Goal: Transaction & Acquisition: Book appointment/travel/reservation

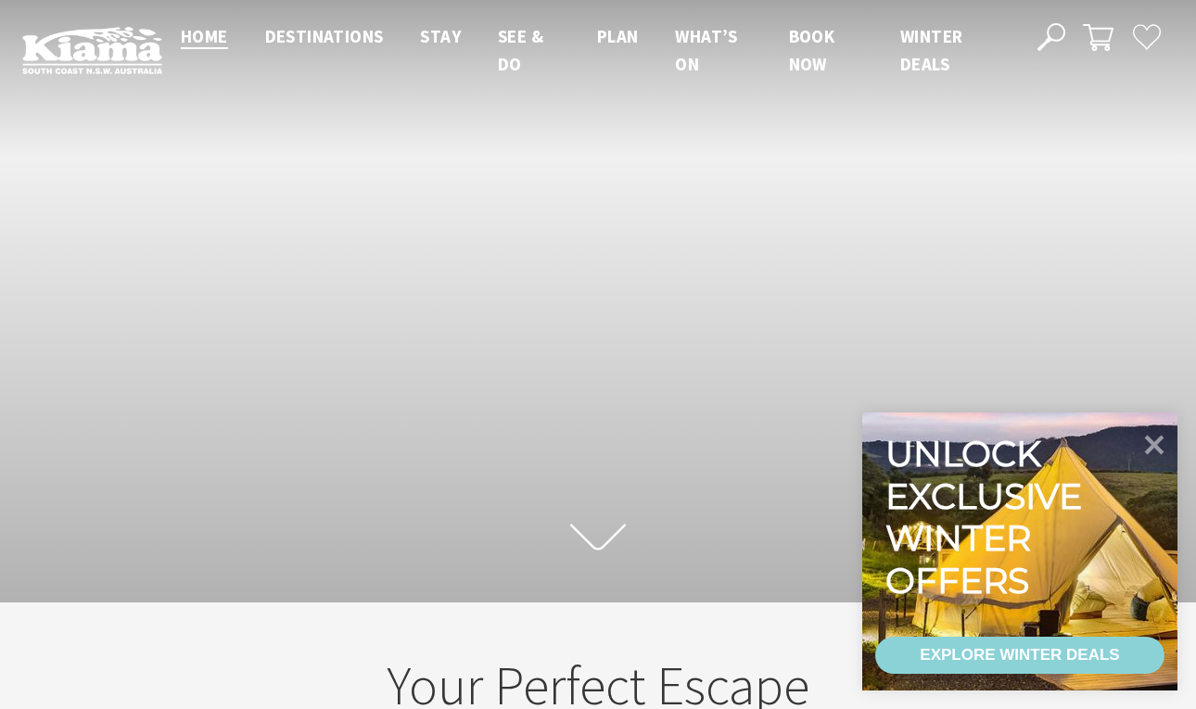
scroll to position [259, 1182]
click at [1157, 440] on icon at bounding box center [1155, 444] width 22 height 22
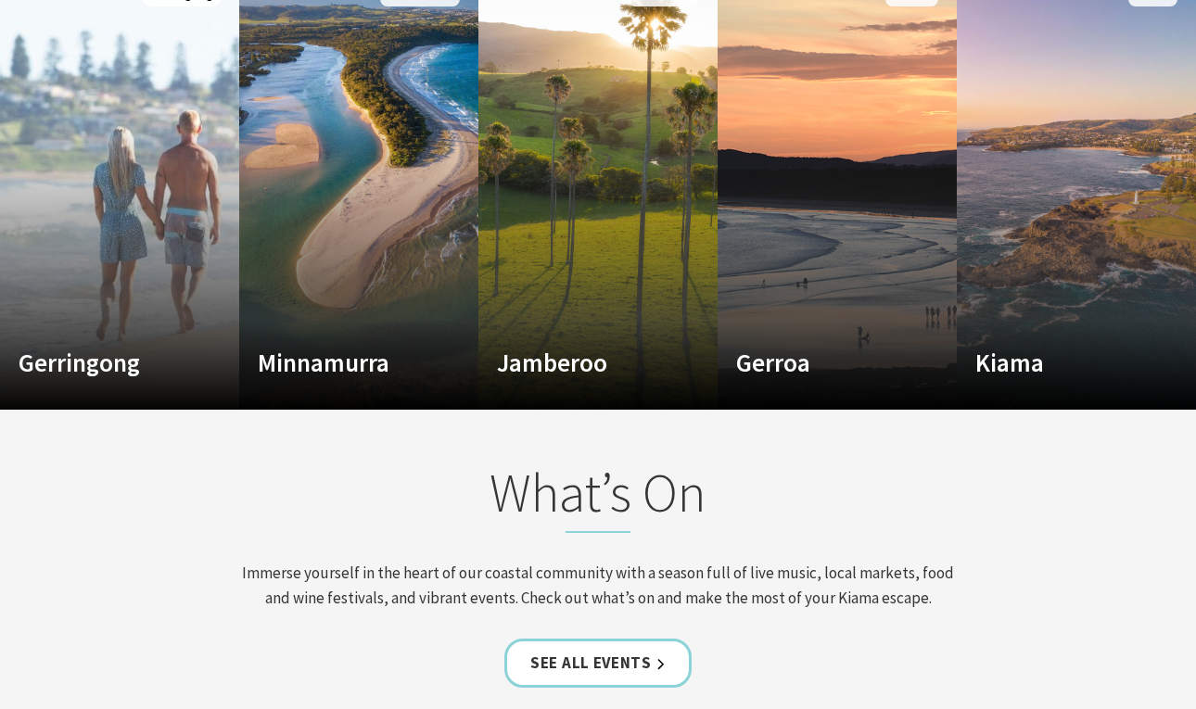
scroll to position [1236, 0]
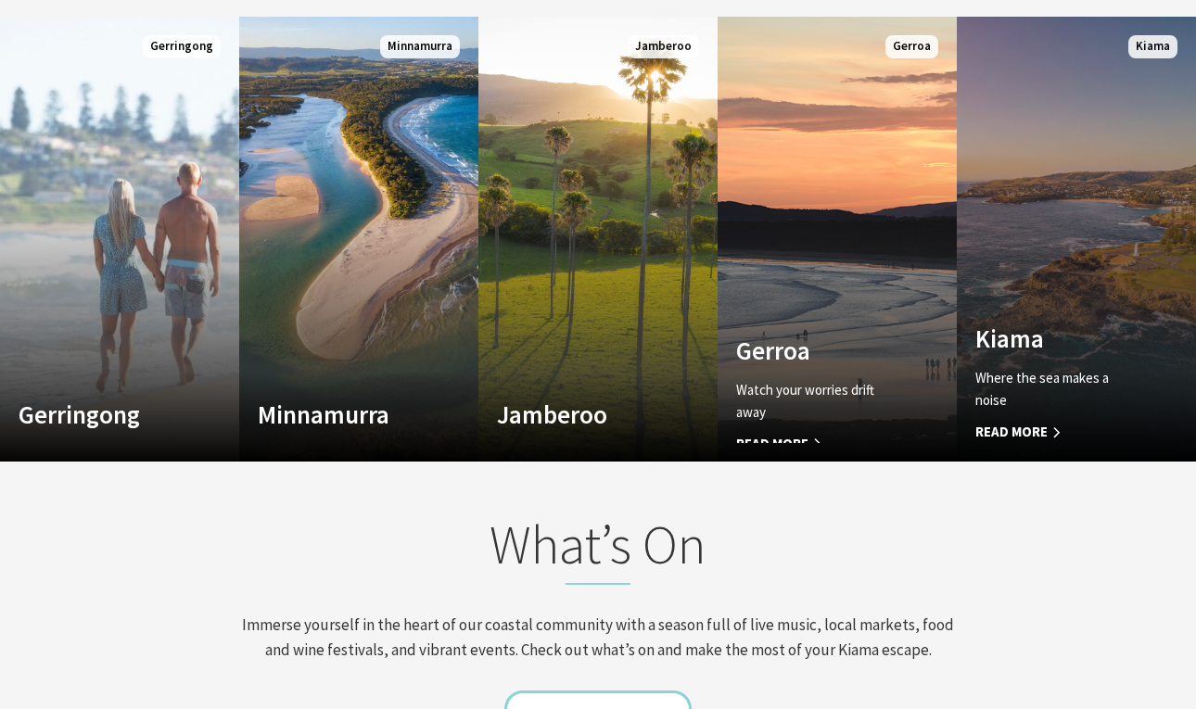
click at [1067, 312] on link "Custom Image Used Kiama Where the sea makes a noise Read More Kiama" at bounding box center [1076, 239] width 239 height 445
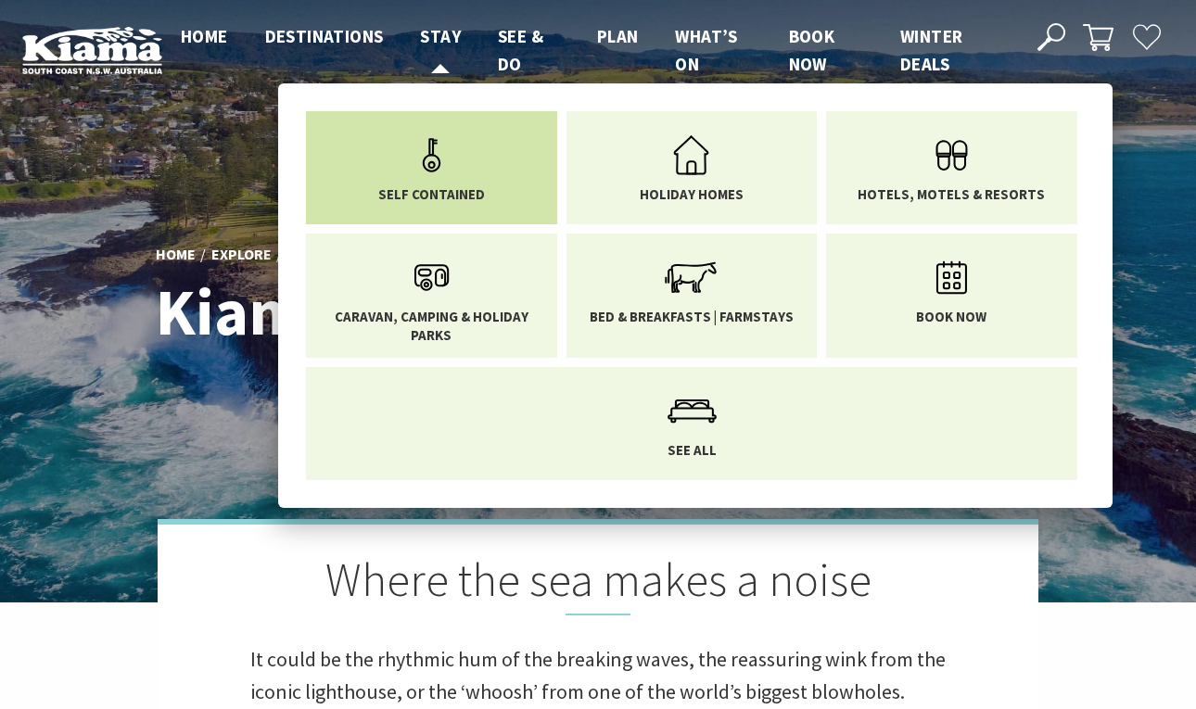
click at [449, 164] on icon "Main Menu" at bounding box center [432, 155] width 60 height 60
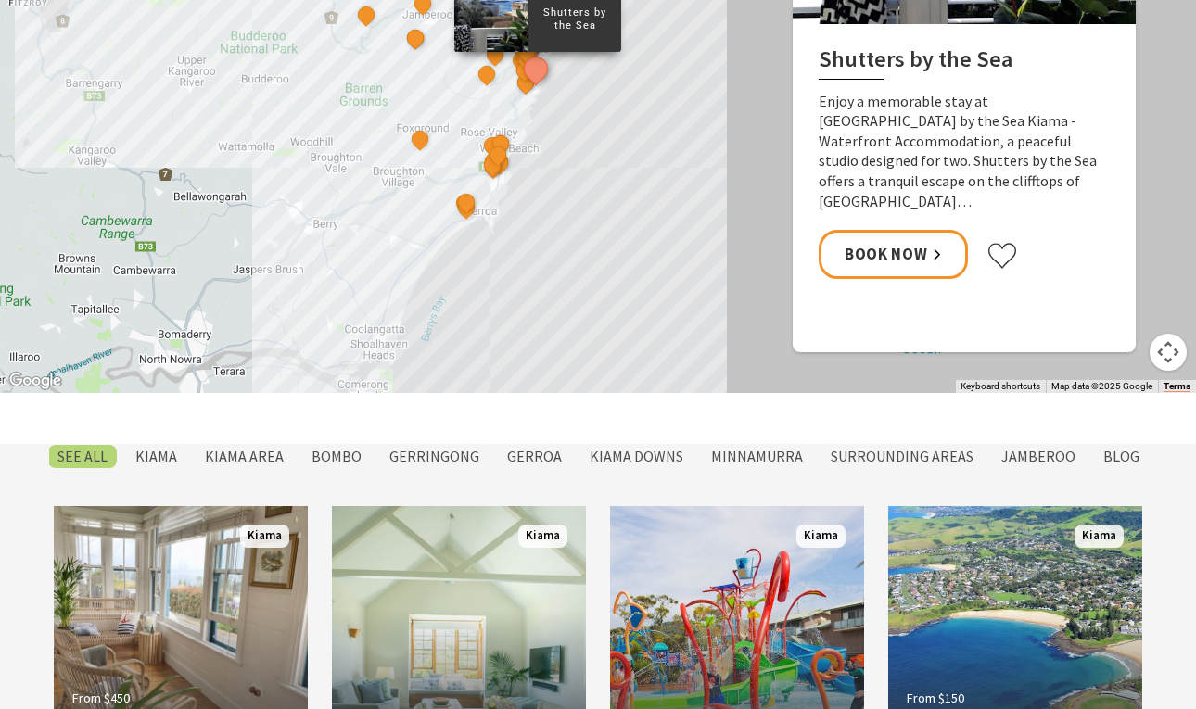
scroll to position [1103, 0]
click at [172, 458] on label "Kiama" at bounding box center [156, 457] width 60 height 23
click at [0, 0] on input "Kiama" at bounding box center [0, 0] width 0 height 0
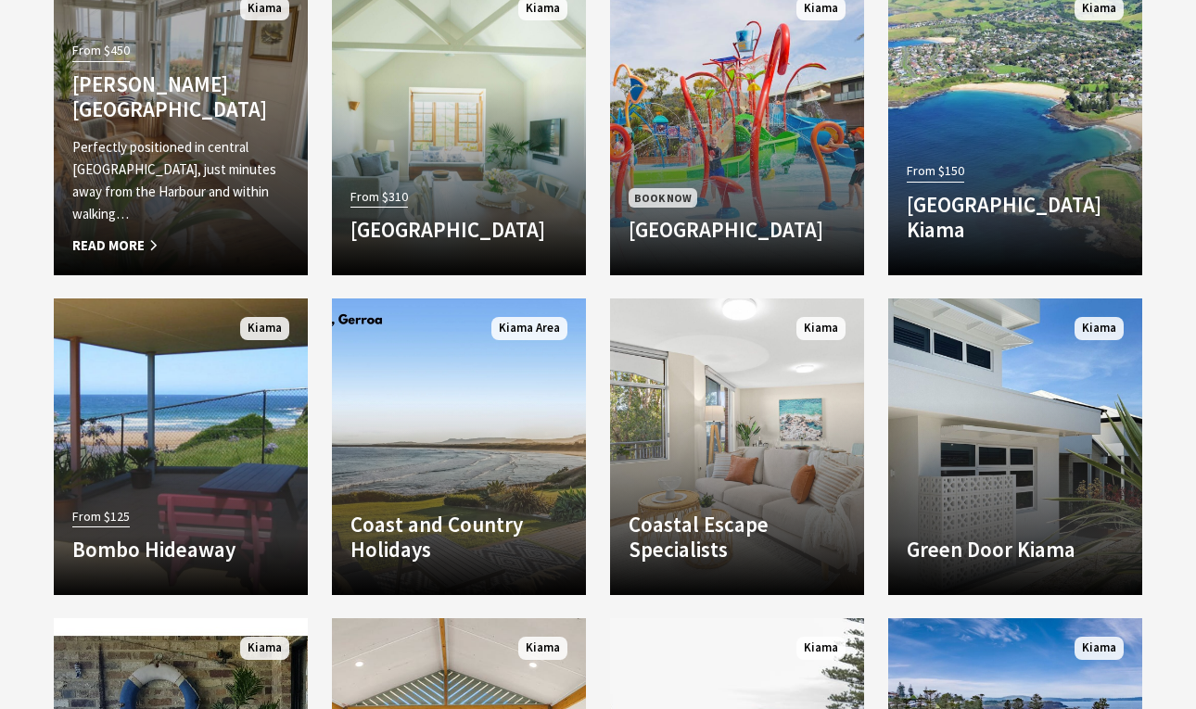
scroll to position [1634, 0]
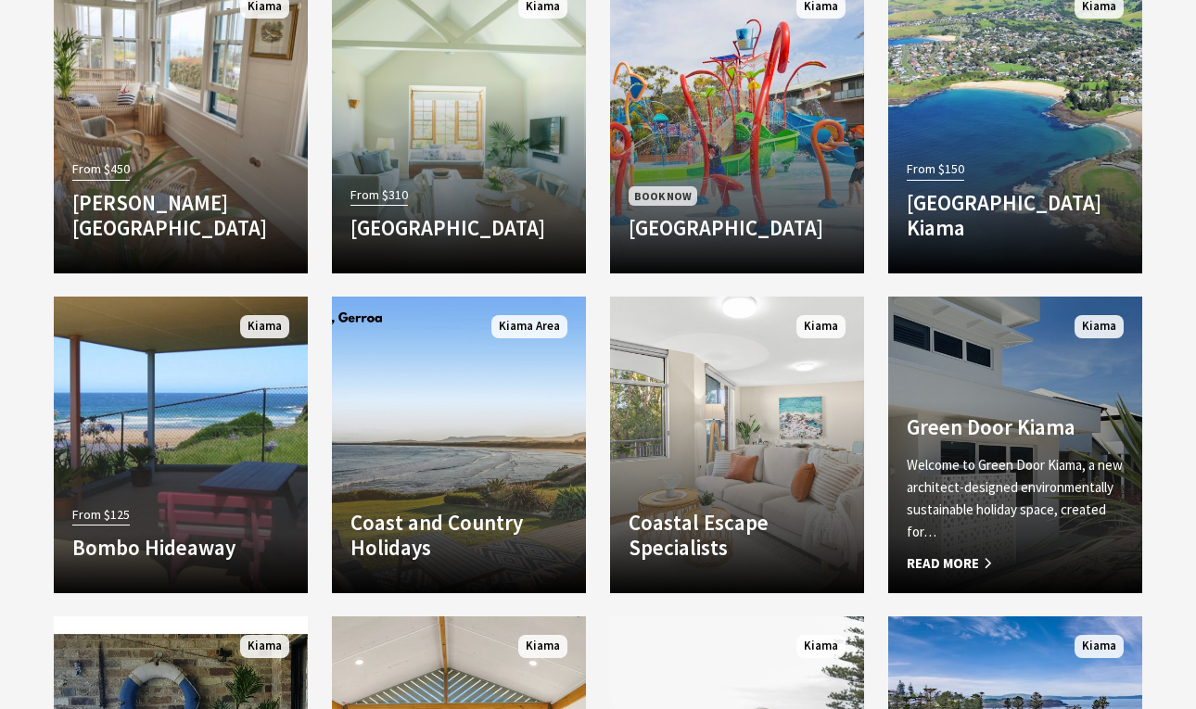
click at [1057, 404] on link "Another Image Used Green Door Kiama Welcome to Green Door Kiama, a new architec…" at bounding box center [1015, 445] width 254 height 297
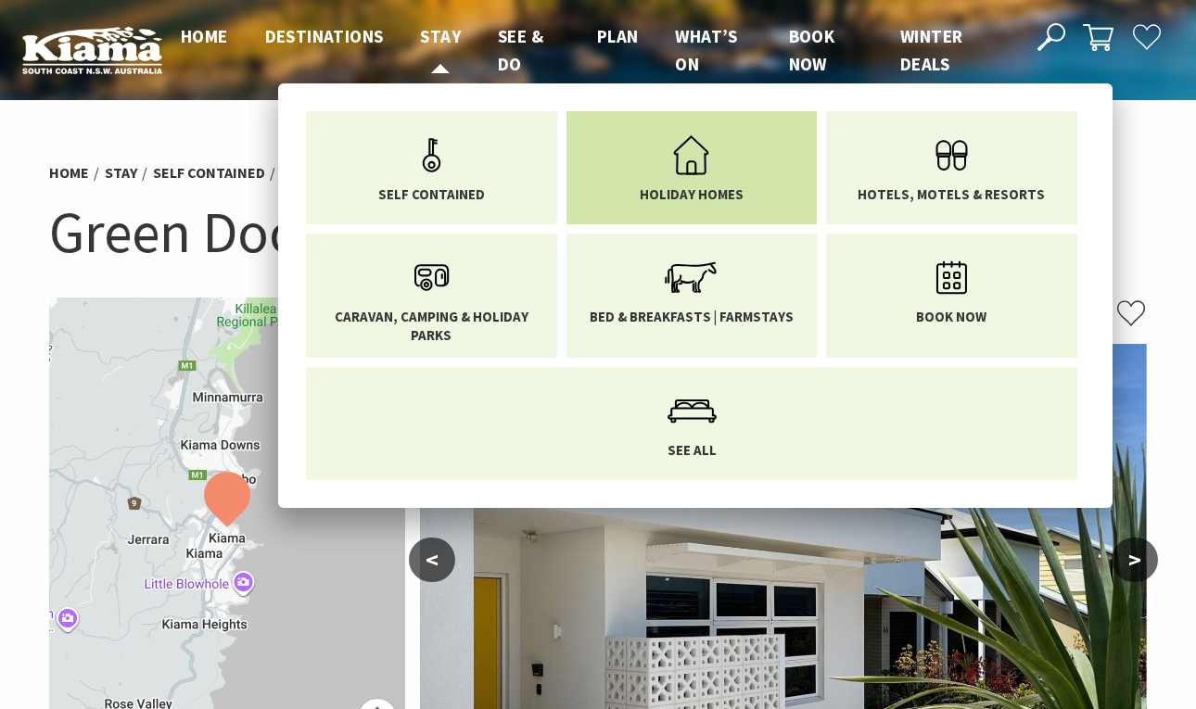
click at [692, 164] on icon "Main Menu" at bounding box center [691, 155] width 60 height 60
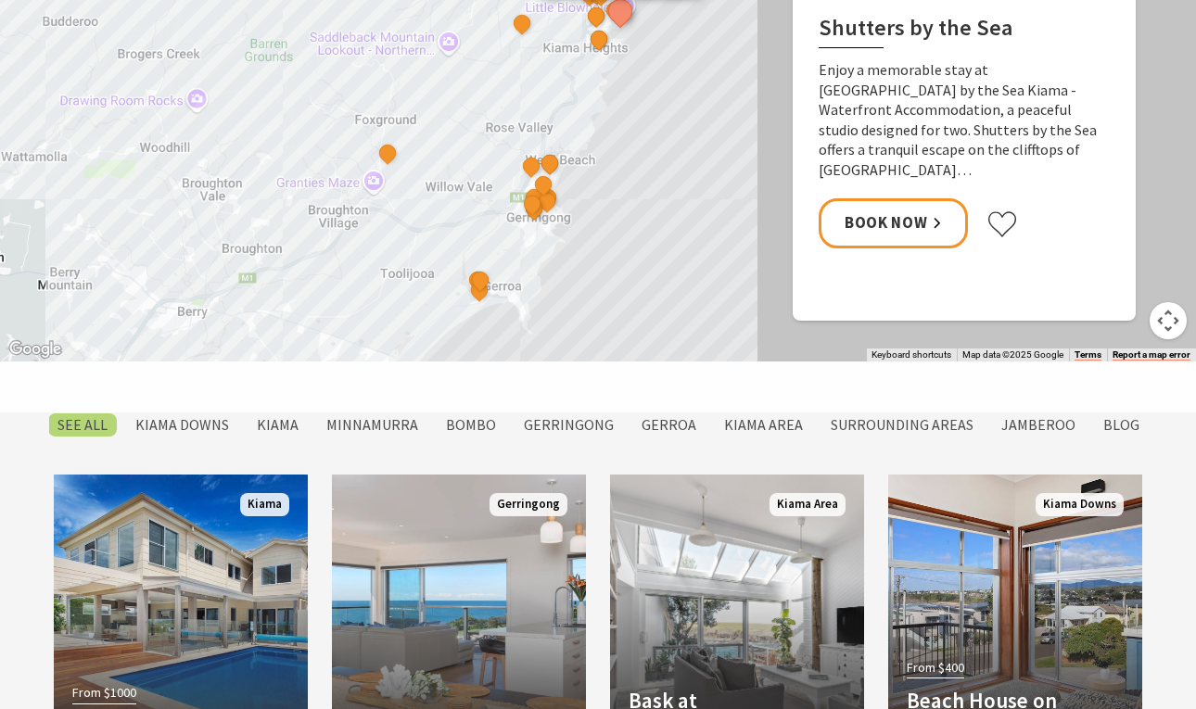
scroll to position [1200, 0]
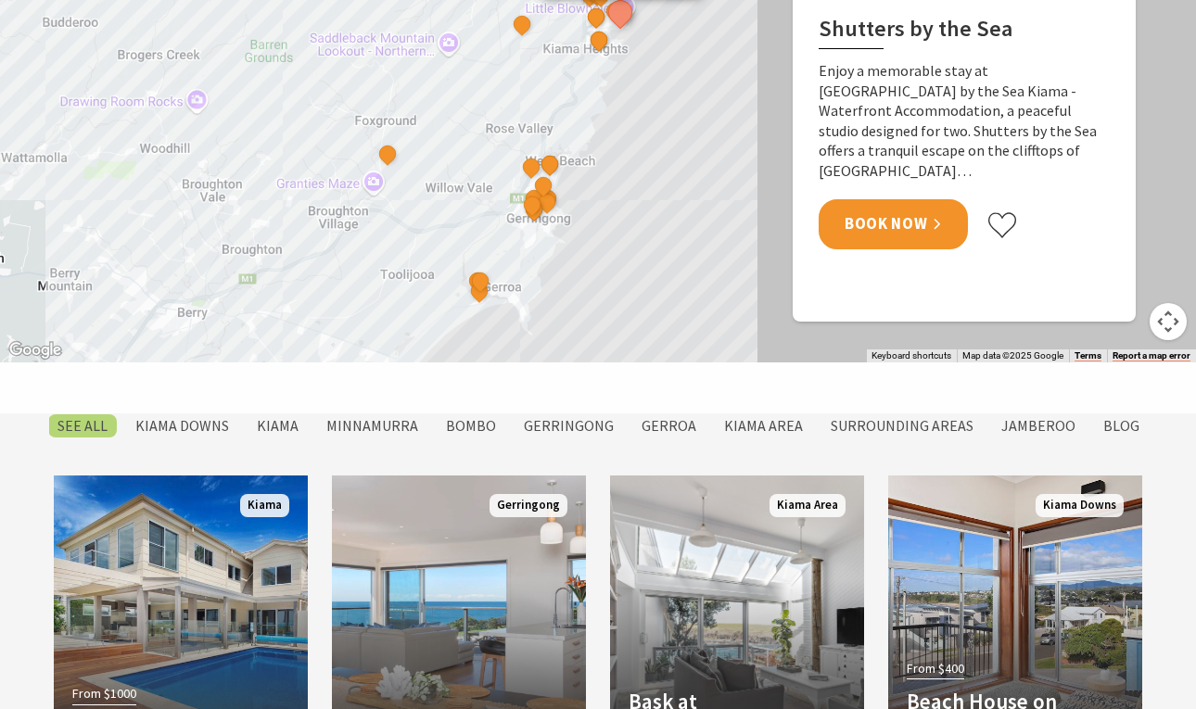
click at [905, 199] on link "Book Now" at bounding box center [893, 223] width 149 height 49
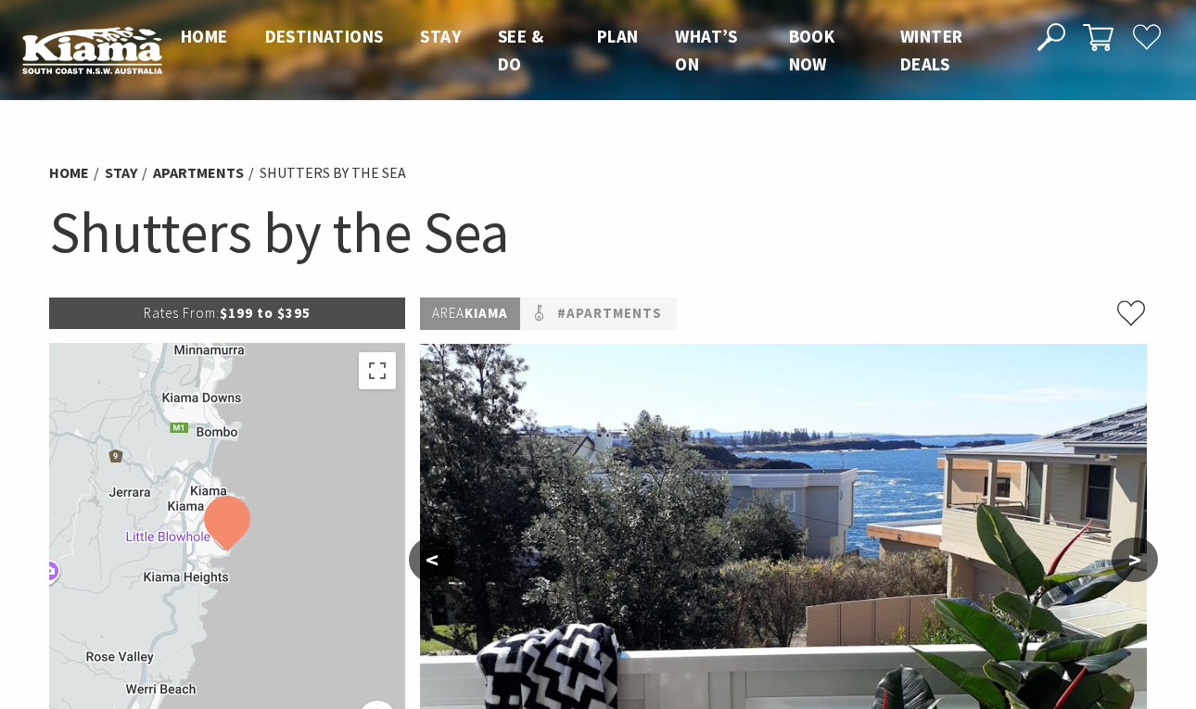
select select "3"
select select "2"
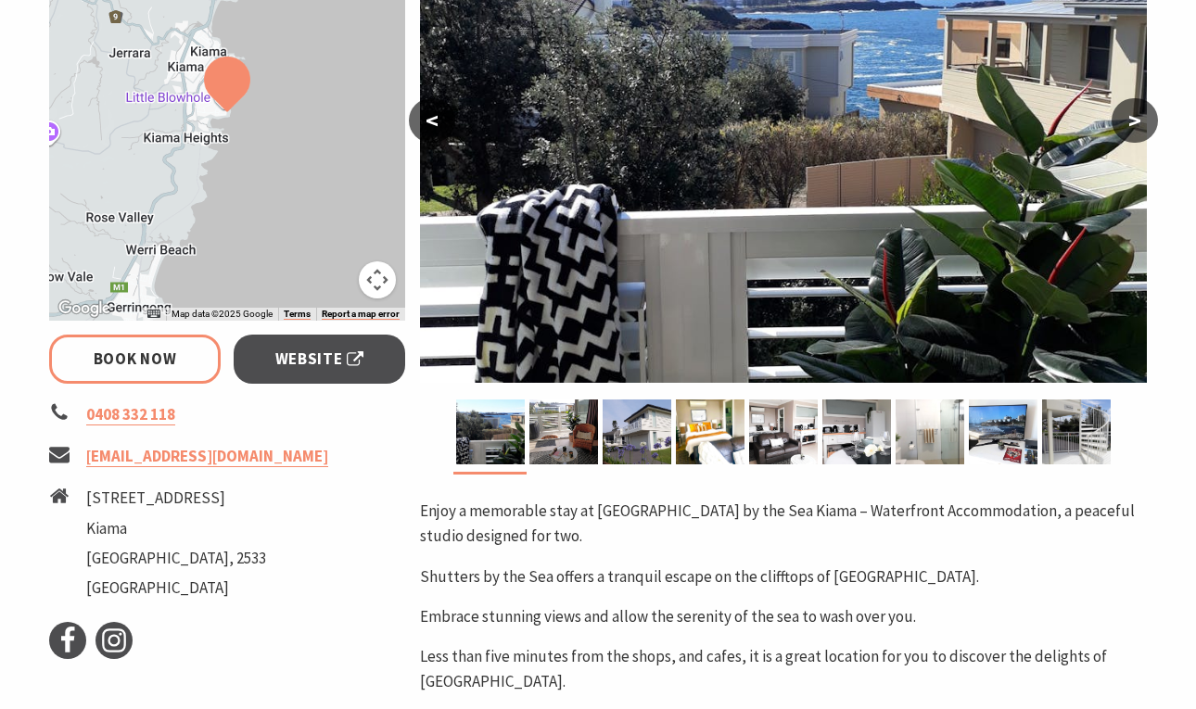
scroll to position [440, 0]
click at [166, 362] on link "Book Now" at bounding box center [135, 359] width 172 height 49
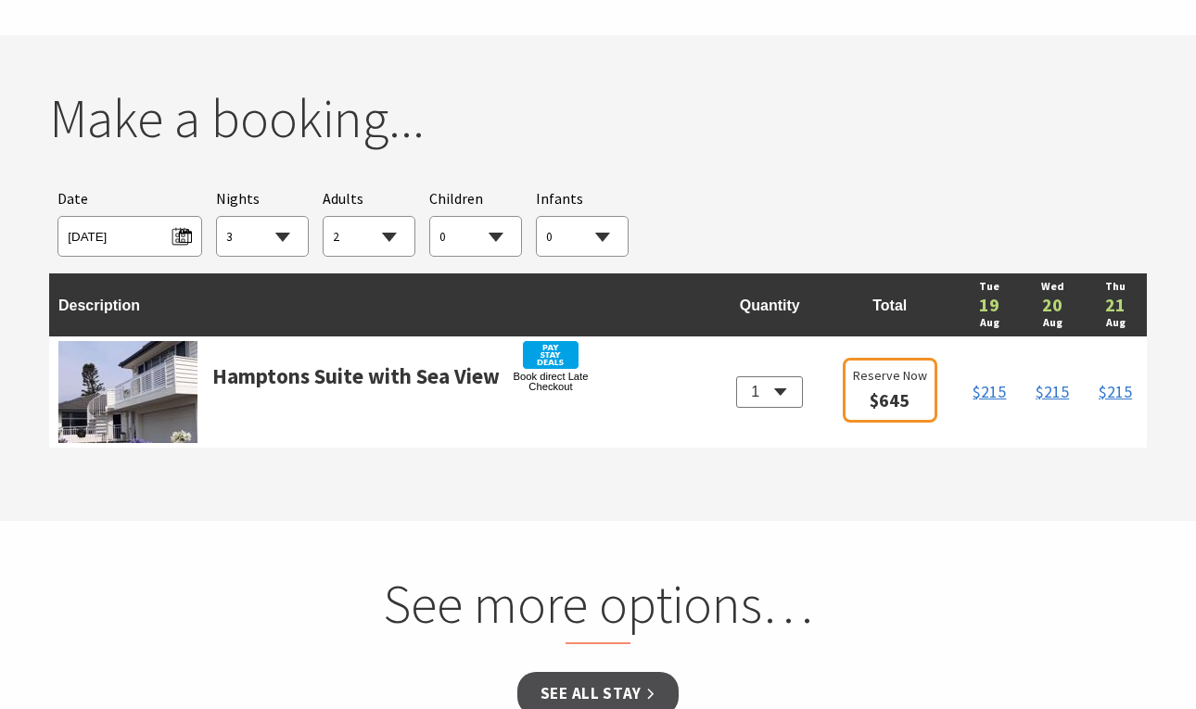
scroll to position [1476, 0]
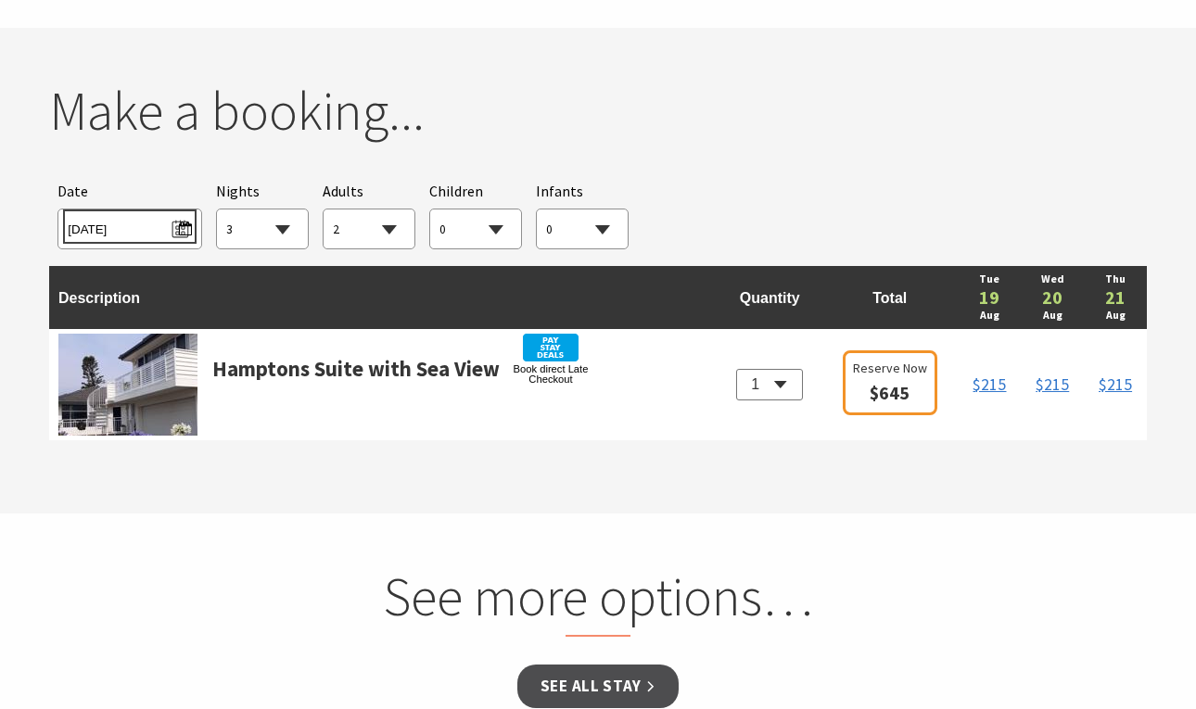
click at [179, 214] on span "[DATE]" at bounding box center [129, 226] width 123 height 25
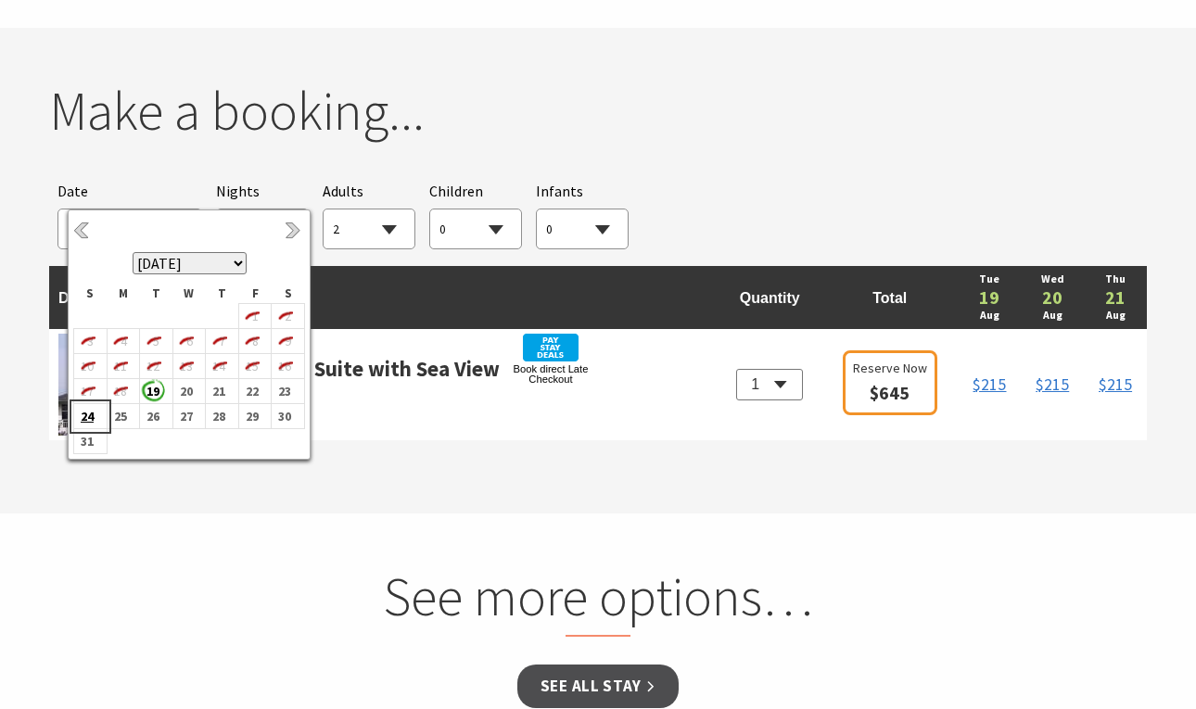
click at [86, 417] on b "24" at bounding box center [86, 416] width 24 height 24
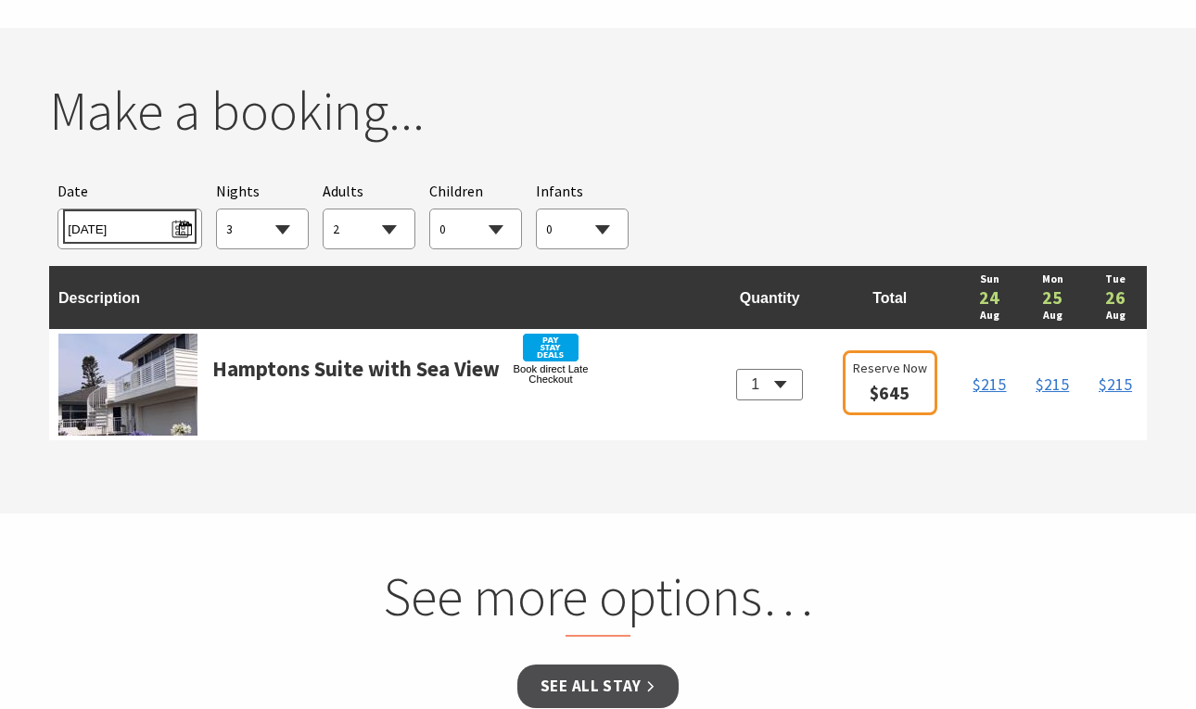
click at [172, 214] on span "Sun 24/08/2025" at bounding box center [129, 226] width 123 height 25
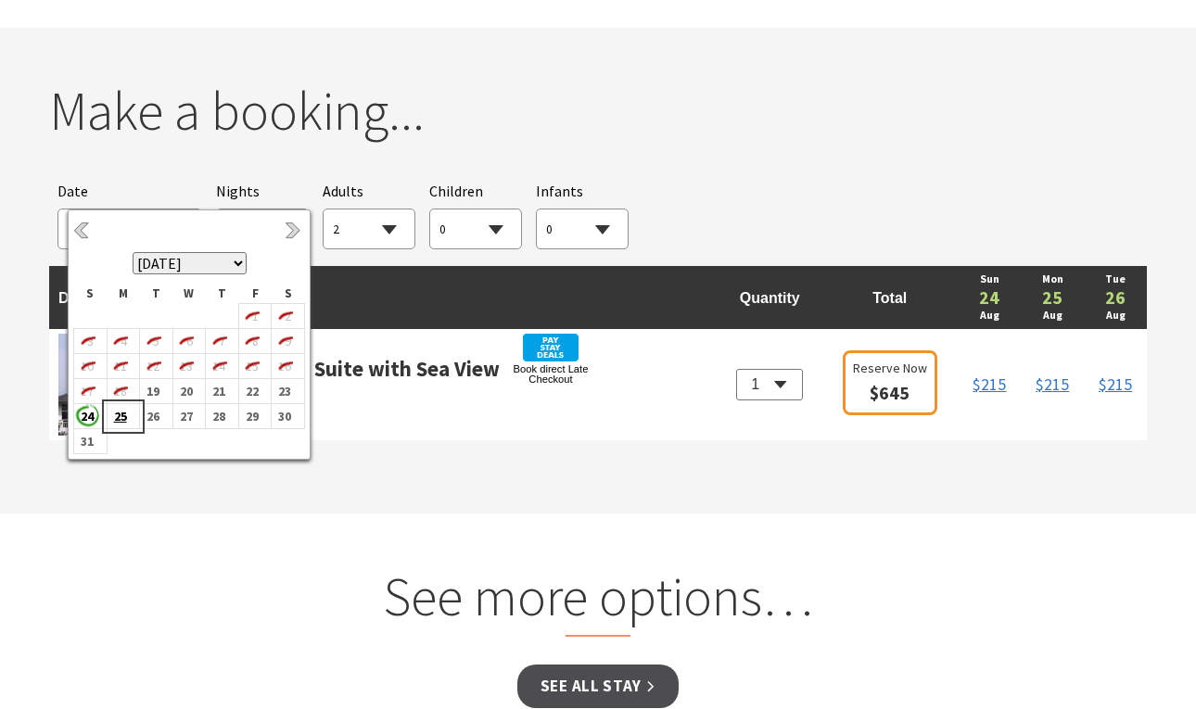
click at [123, 421] on b "25" at bounding box center [120, 416] width 24 height 24
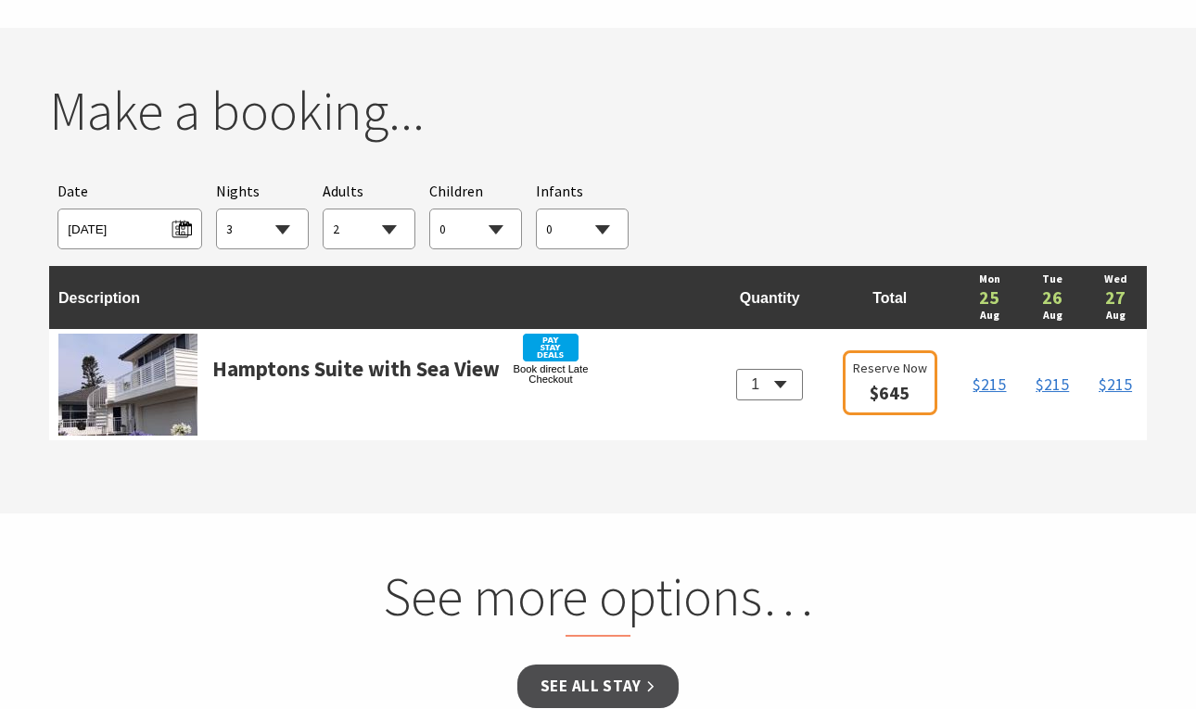
select select "4"
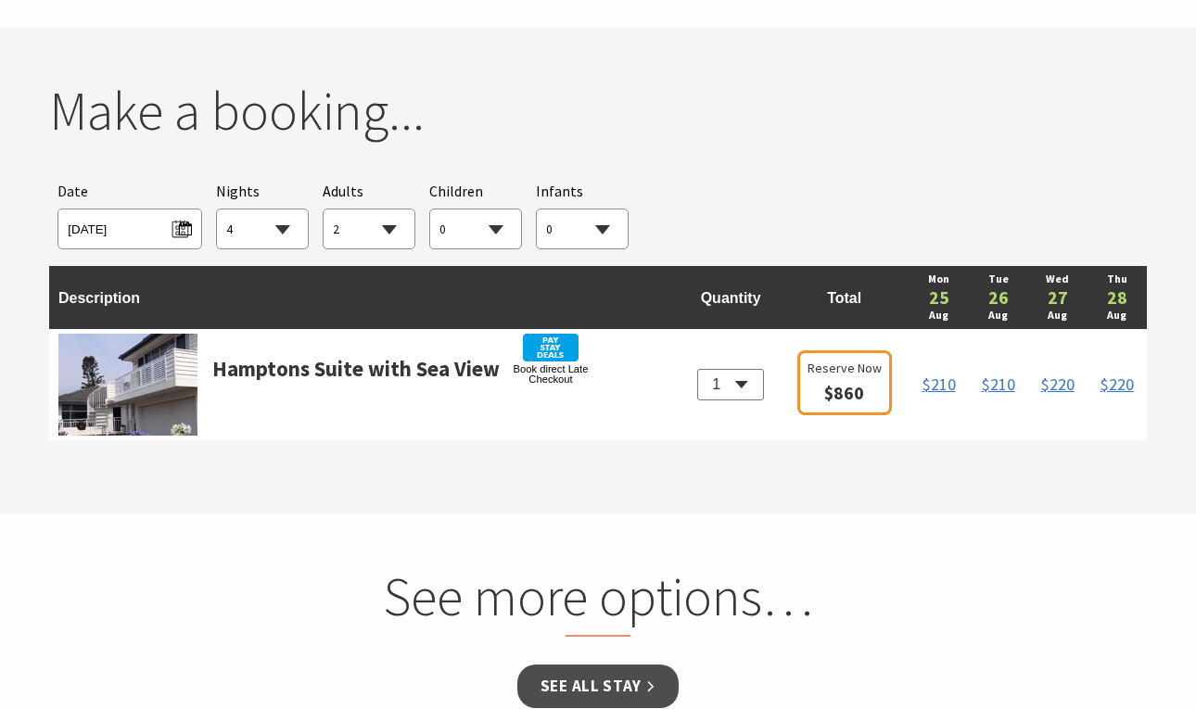
select select "3"
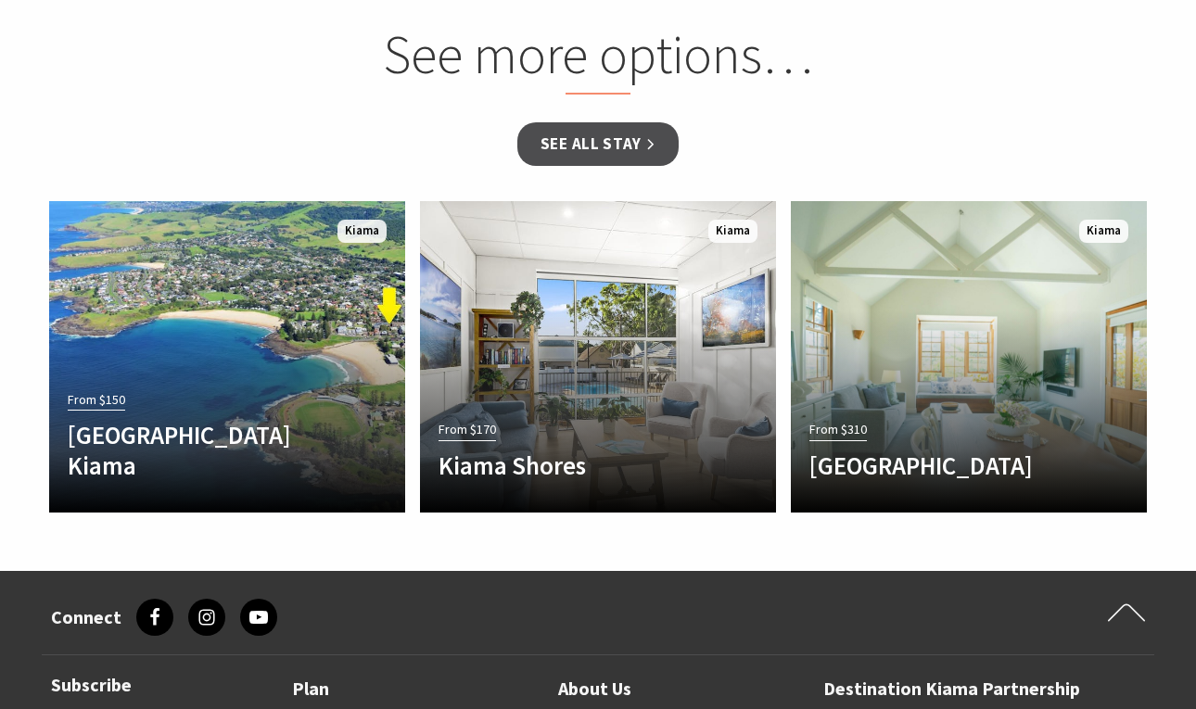
scroll to position [2076, 0]
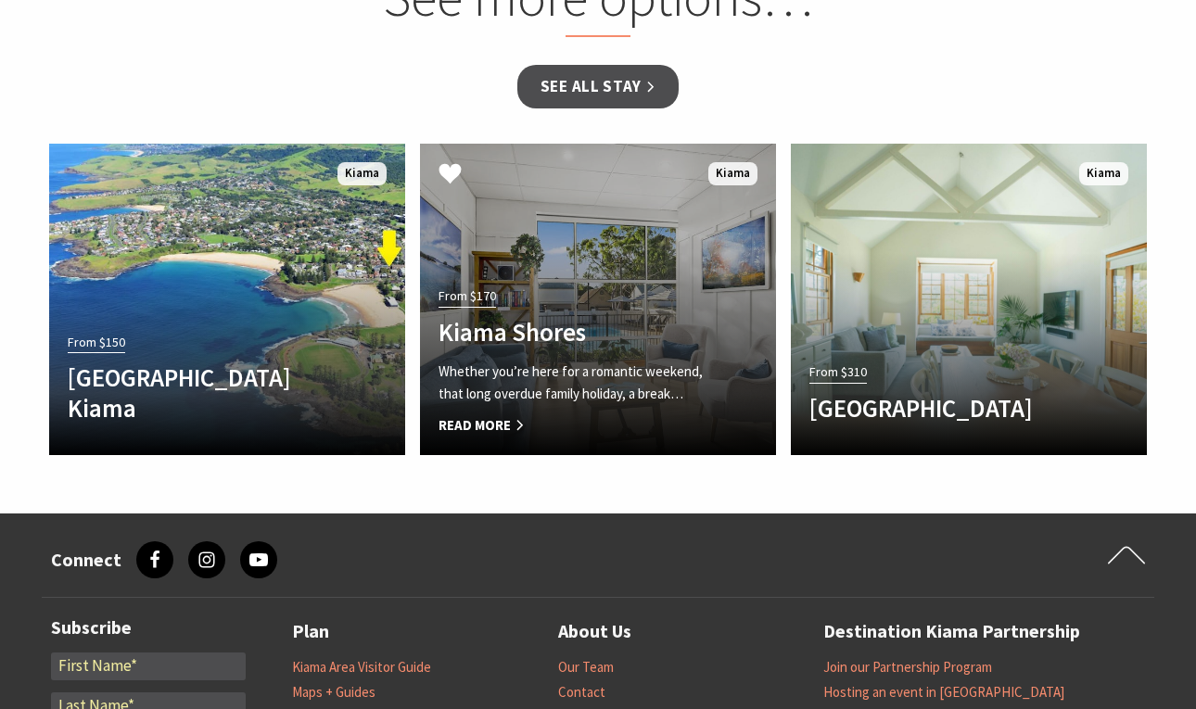
click at [591, 246] on link "From $170 Kiama Shores Whether you’re here for a romantic weekend, that long ov…" at bounding box center [598, 300] width 356 height 312
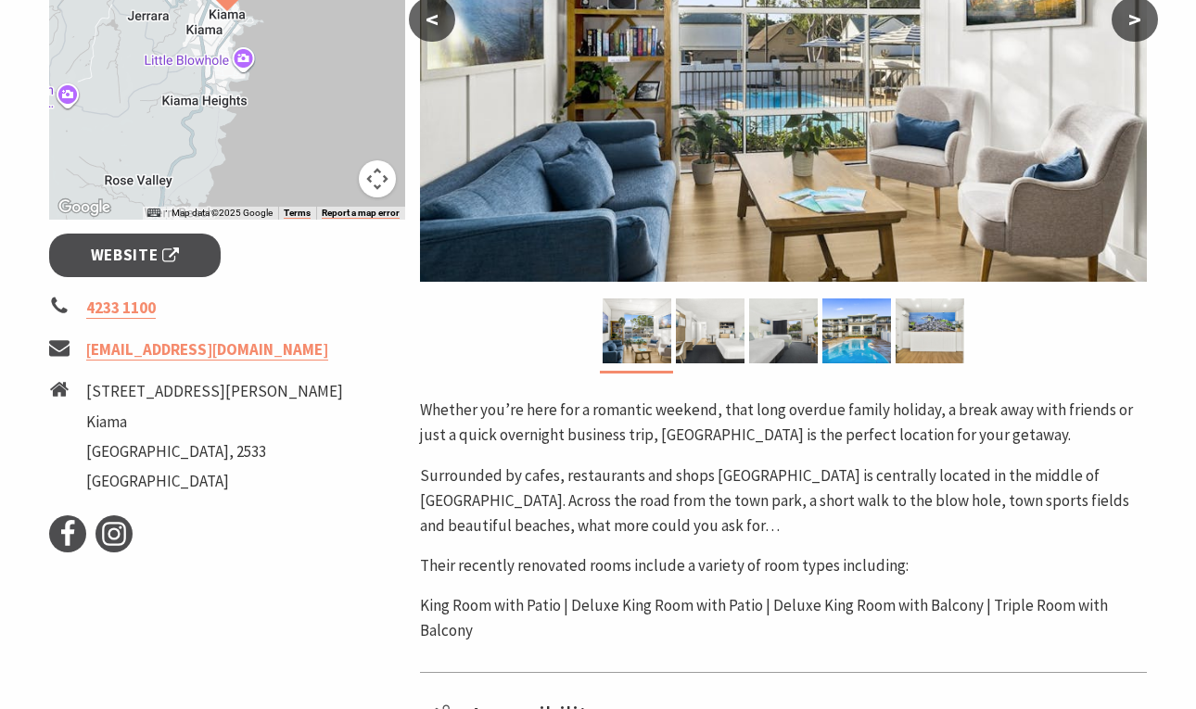
scroll to position [524, 0]
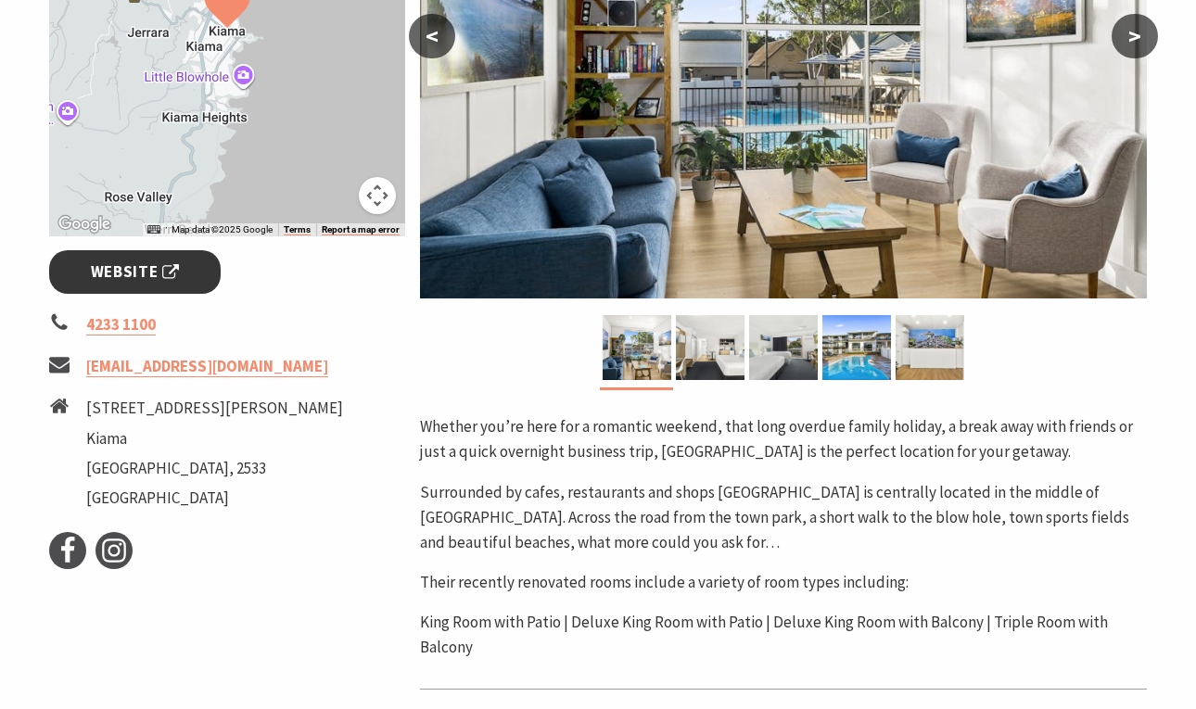
click at [125, 267] on span "Website" at bounding box center [135, 272] width 89 height 25
